Goal: Information Seeking & Learning: Learn about a topic

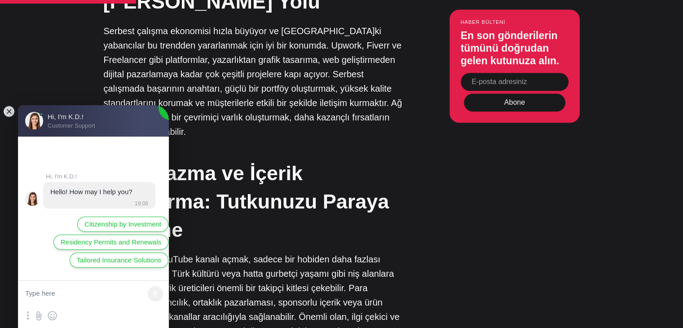
scroll to position [988, 0]
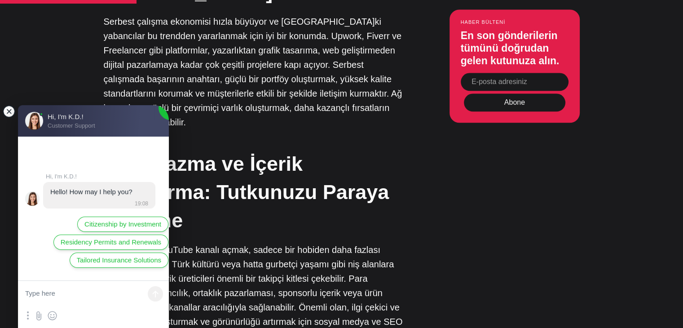
click at [9, 110] on jdiv at bounding box center [9, 111] width 13 height 13
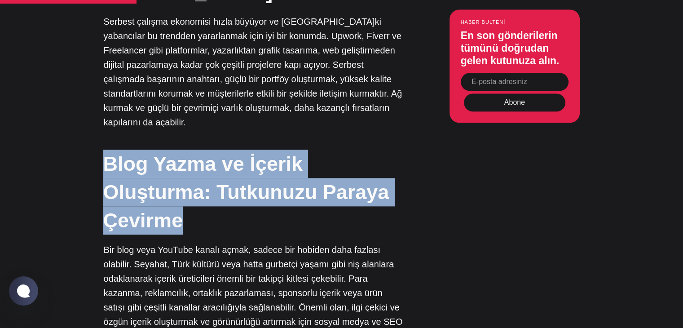
drag, startPoint x: 99, startPoint y: 114, endPoint x: 216, endPoint y: 177, distance: 133.1
click at [216, 177] on h2 "Blog Yazma ve İçerik Oluşturma: Tutkunuzu Paraya Çevirme" at bounding box center [253, 192] width 301 height 85
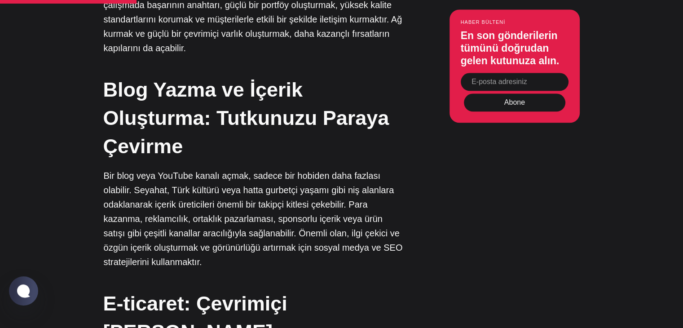
scroll to position [1078, 0]
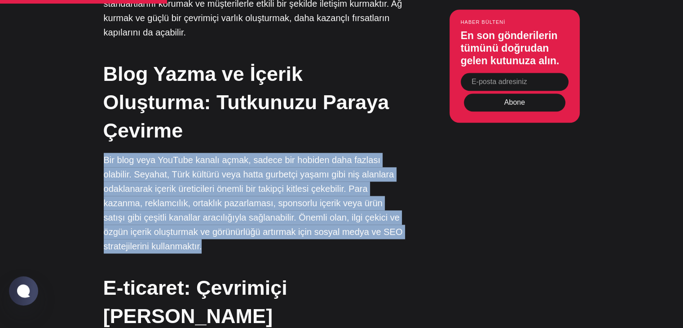
drag, startPoint x: 95, startPoint y: 105, endPoint x: 297, endPoint y: 189, distance: 218.5
click at [297, 189] on p "Bir blog veya YouTube kanalı açmak, sadece bir hobiden daha fazlası olabilir. S…" at bounding box center [254, 203] width 301 height 101
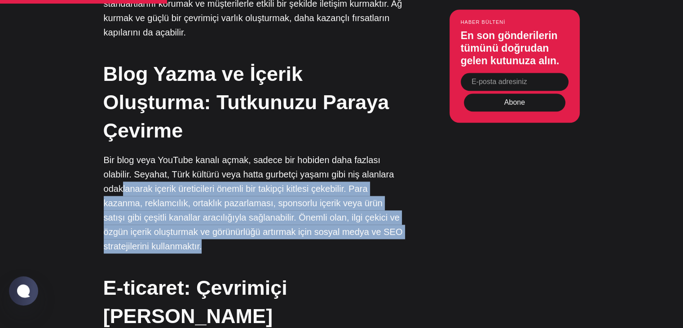
drag, startPoint x: 254, startPoint y: 200, endPoint x: 116, endPoint y: 132, distance: 154.1
click at [119, 153] on p "Bir blog veya YouTube kanalı açmak, sadece bir hobiden daha fazlası olabilir. S…" at bounding box center [254, 203] width 301 height 101
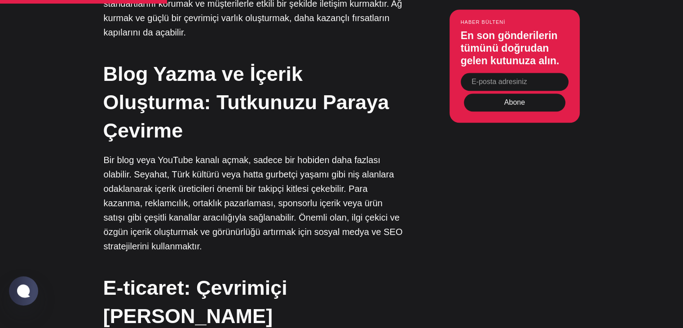
click at [111, 155] on font "Bir blog veya YouTube kanalı açmak, sadece bir hobiden daha fazlası olabilir. S…" at bounding box center [253, 203] width 299 height 96
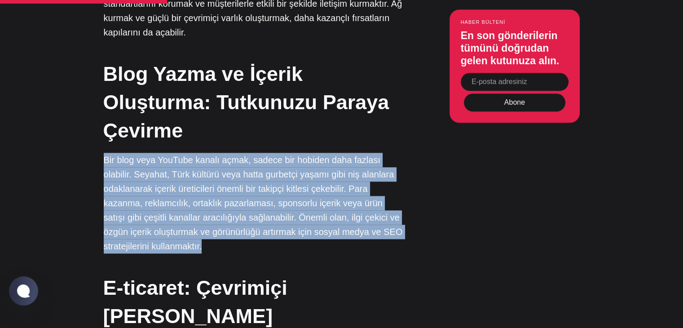
drag, startPoint x: 86, startPoint y: 102, endPoint x: 284, endPoint y: 189, distance: 216.6
click at [284, 189] on p "Bir blog veya YouTube kanalı açmak, sadece bir hobiden daha fazlası olabilir. S…" at bounding box center [254, 203] width 301 height 101
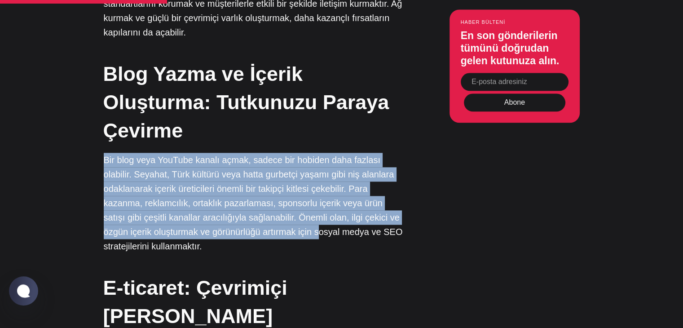
drag, startPoint x: 291, startPoint y: 185, endPoint x: 84, endPoint y: 106, distance: 221.0
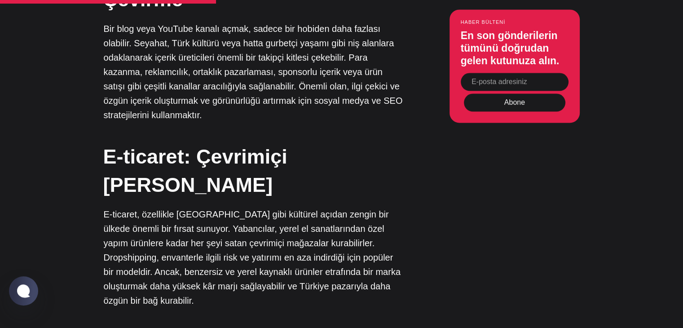
scroll to position [1213, 0]
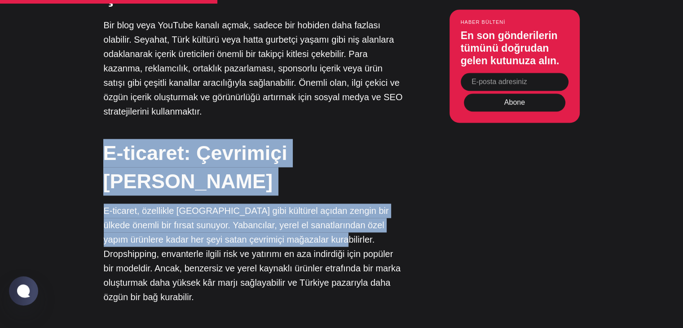
drag, startPoint x: 84, startPoint y: 105, endPoint x: 285, endPoint y: 165, distance: 209.7
click at [285, 204] on p "E-ticaret, özellikle [GEOGRAPHIC_DATA] gibi kültürel açıdan zengin bir ülkede ö…" at bounding box center [254, 254] width 301 height 101
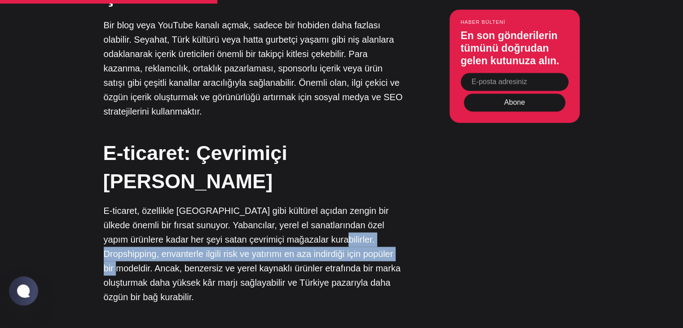
drag, startPoint x: 285, startPoint y: 158, endPoint x: 330, endPoint y: 175, distance: 48.1
click at [330, 206] on font "E-ticaret, özellikle [GEOGRAPHIC_DATA] gibi kültürel açıdan zengin bir ülkede ö…" at bounding box center [252, 254] width 297 height 96
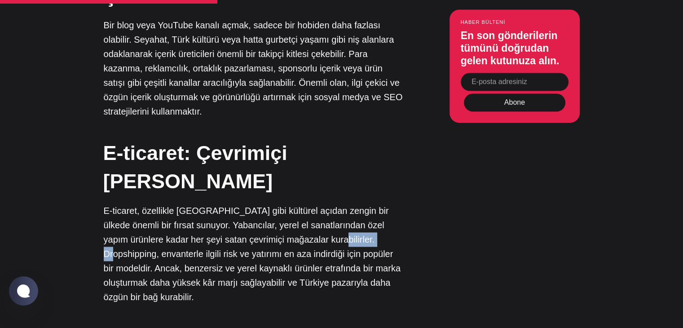
drag, startPoint x: 287, startPoint y: 159, endPoint x: 339, endPoint y: 160, distance: 52.1
click at [339, 206] on font "E-ticaret, özellikle [GEOGRAPHIC_DATA] gibi kültürel açıdan zengin bir ülkede ö…" at bounding box center [252, 254] width 297 height 96
copy font "Dropshipping"
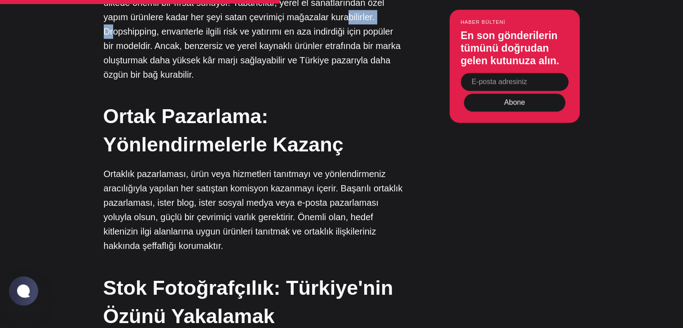
scroll to position [1438, 0]
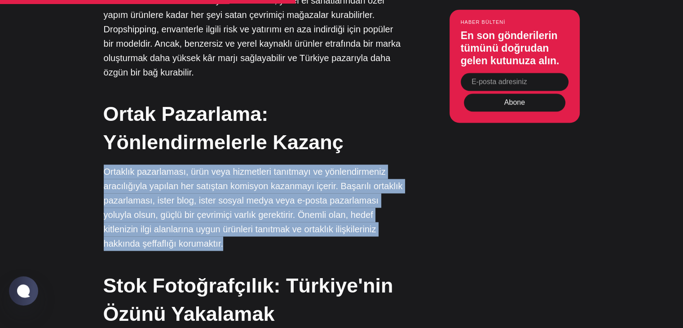
drag, startPoint x: 99, startPoint y: 78, endPoint x: 161, endPoint y: 145, distance: 91.6
click at [161, 164] on p "Ortaklık pazarlaması, ürün veya hizmetleri tanıtmayı ve yönlendirmeniz aracılığ…" at bounding box center [254, 207] width 301 height 86
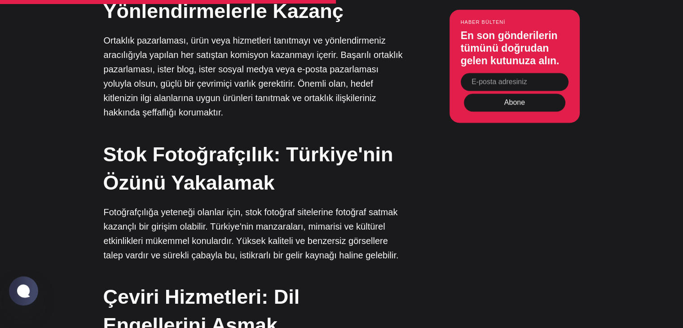
scroll to position [1572, 0]
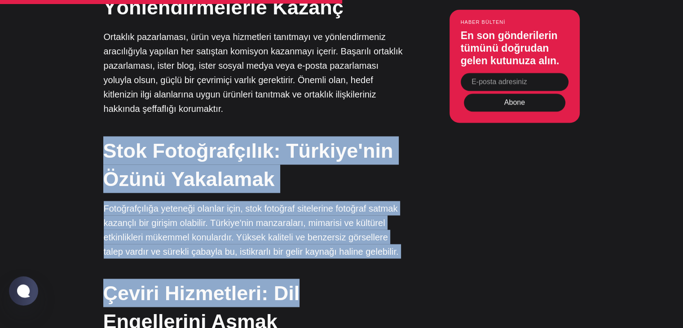
drag, startPoint x: 93, startPoint y: 53, endPoint x: 337, endPoint y: 171, distance: 271.3
click at [337, 171] on div "Editörün Seçimi Türkiye Hakkında: Bir Giriş Türkiye'de [DEMOGRAPHIC_DATA] Oturm…" at bounding box center [341, 235] width 545 height 2039
click at [337, 171] on div "Kültürlerin kesişim noktası olan [GEOGRAPHIC_DATA], dünyanın dört bir yanından …" at bounding box center [254, 235] width 301 height 2039
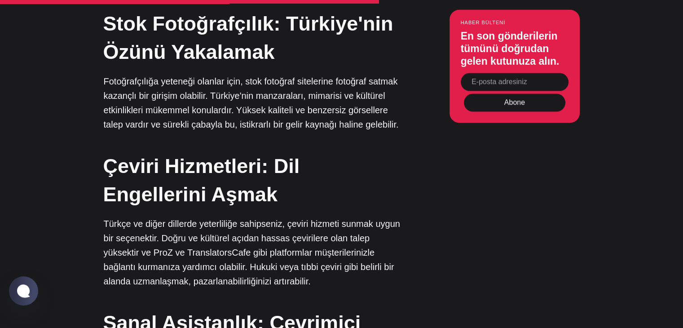
scroll to position [1707, 0]
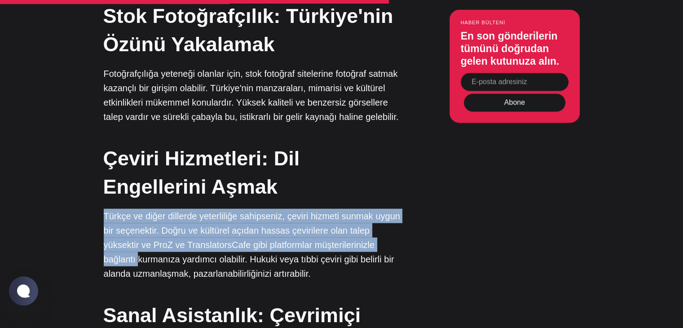
drag, startPoint x: 97, startPoint y: 116, endPoint x: 106, endPoint y: 158, distance: 43.0
click at [106, 158] on div "Editörün Seçimi Türkiye Hakkında: Bir Giriş Türkiye'de [DEMOGRAPHIC_DATA] Oturm…" at bounding box center [341, 100] width 545 height 2039
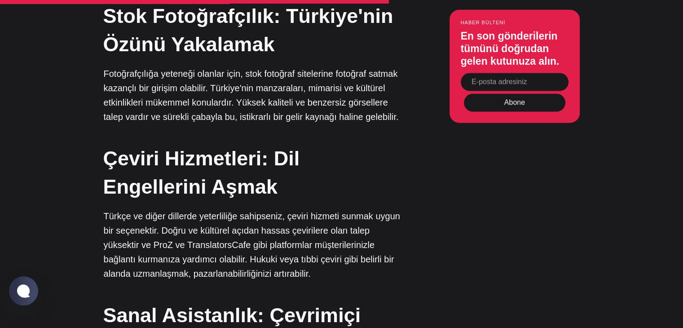
click at [249, 211] on font "Türkçe ve diğer dillerde yeterliliğe sahipseniz, çeviri hizmeti sunmak uygun bi…" at bounding box center [252, 244] width 297 height 67
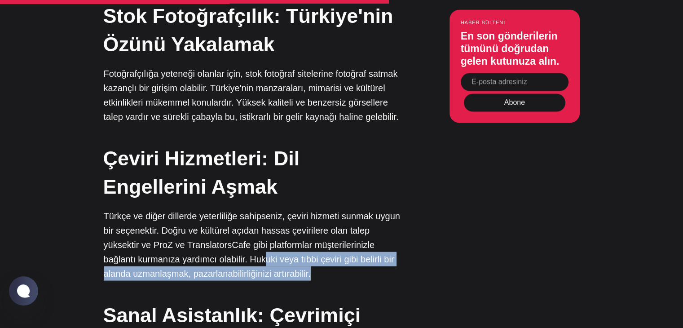
drag, startPoint x: 228, startPoint y: 164, endPoint x: 313, endPoint y: 182, distance: 86.4
click at [313, 208] on p "Türkçe ve diğer dillerde yeterliliğe sahipseniz, çeviri hizmeti sunmak uygun bi…" at bounding box center [254, 244] width 301 height 72
drag, startPoint x: 316, startPoint y: 179, endPoint x: 230, endPoint y: 161, distance: 88.1
click at [230, 208] on p "Türkçe ve diğer dillerde yeterliliğe sahipseniz, çeviri hizmeti sunmak uygun bi…" at bounding box center [254, 244] width 301 height 72
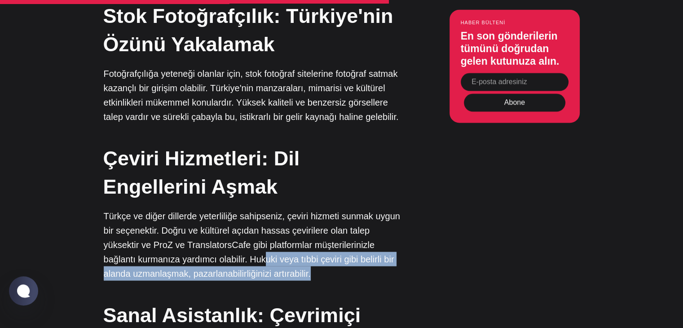
click at [230, 211] on font "Türkçe ve diğer dillerde yeterliliğe sahipseniz, çeviri hizmeti sunmak uygun bi…" at bounding box center [252, 244] width 297 height 67
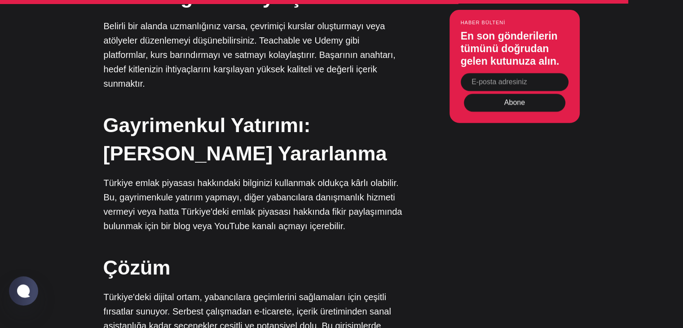
scroll to position [2471, 0]
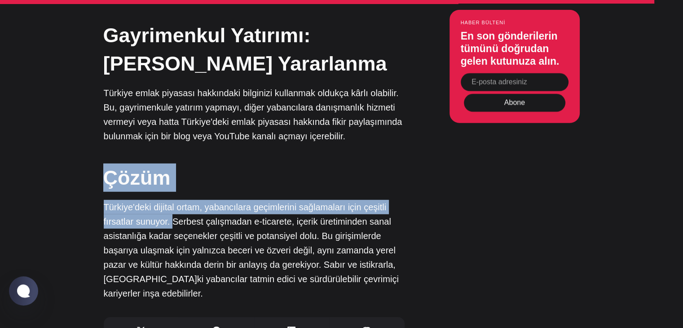
drag, startPoint x: 102, startPoint y: 64, endPoint x: 170, endPoint y: 115, distance: 85.6
click at [170, 202] on font "Türkiye'deki dijital ortam, yabancılara geçimlerini sağlamaları için çeşitli fı…" at bounding box center [251, 250] width 295 height 96
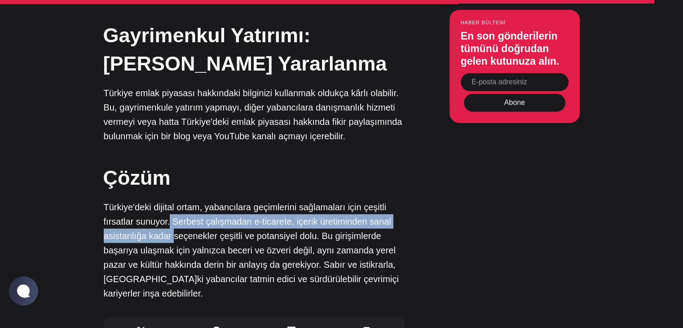
drag, startPoint x: 169, startPoint y: 115, endPoint x: 173, endPoint y: 124, distance: 10.0
click at [173, 202] on font "Türkiye'deki dijital ortam, yabancılara geçimlerini sağlamaları için çeşitli fı…" at bounding box center [251, 250] width 295 height 96
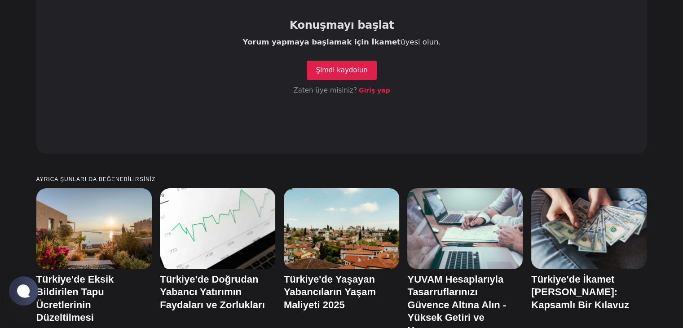
scroll to position [3010, 0]
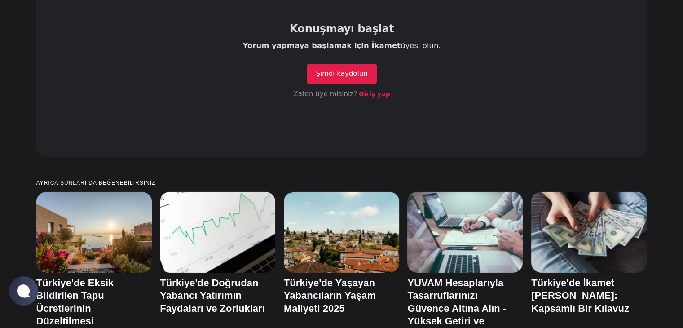
click at [155, 192] on div "Türkiye'de Eksik Bildirilen Tapu Ücretlerinin Düzeltilmesi [GEOGRAPHIC_DATA] Do…" at bounding box center [341, 268] width 611 height 152
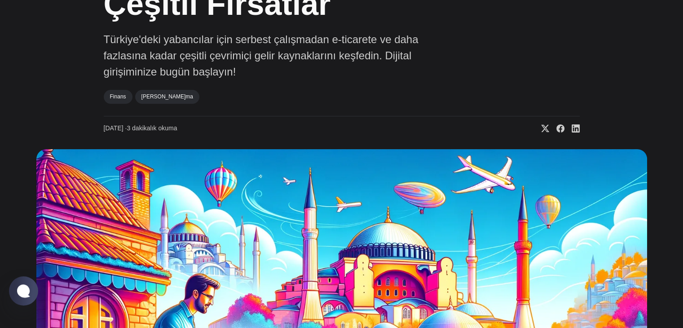
scroll to position [0, 0]
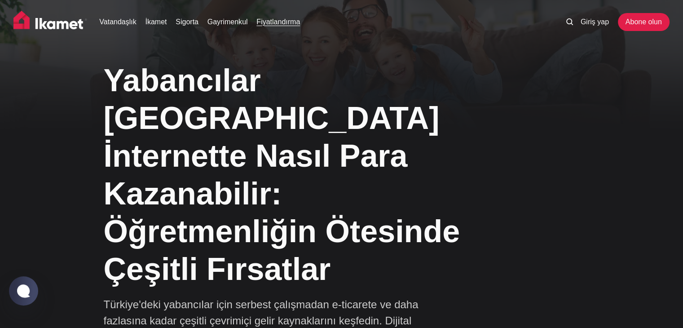
click at [270, 22] on font "Fiyatlandırma" at bounding box center [279, 22] width 44 height 8
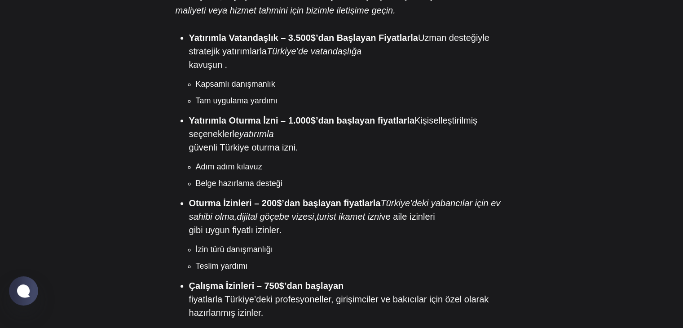
scroll to position [809, 0]
